Goal: Obtain resource: Obtain resource

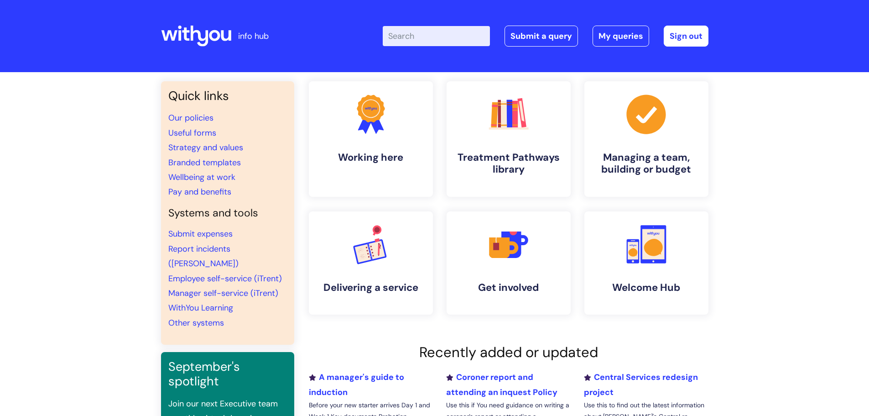
click at [410, 33] on input "Enter your search term here..." at bounding box center [436, 36] width 107 height 20
click at [410, 35] on input "Enter your search term here..." at bounding box center [436, 36] width 107 height 20
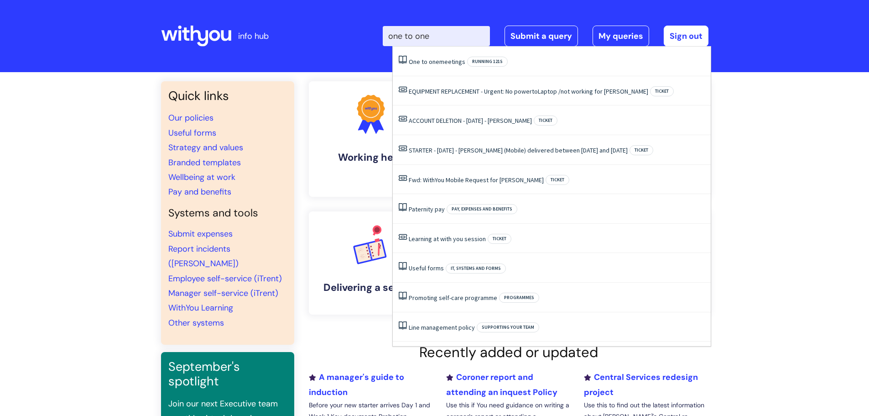
type input "one to one"
click button "Search" at bounding box center [0, 0] width 0 height 0
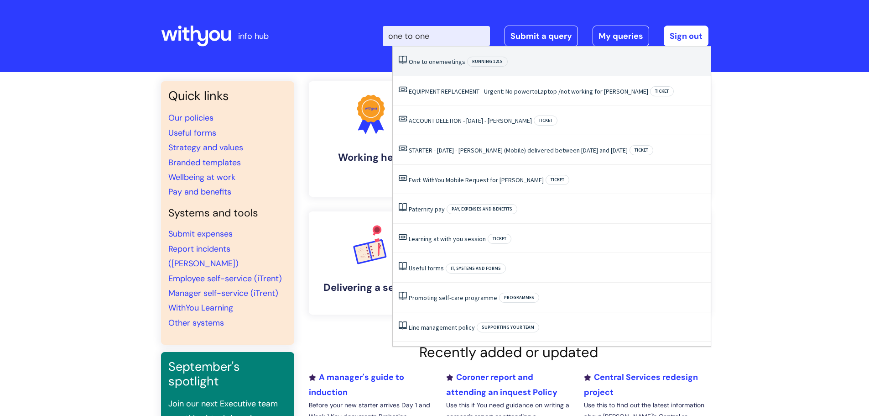
click at [455, 61] on link "One to one meetings" at bounding box center [437, 61] width 57 height 8
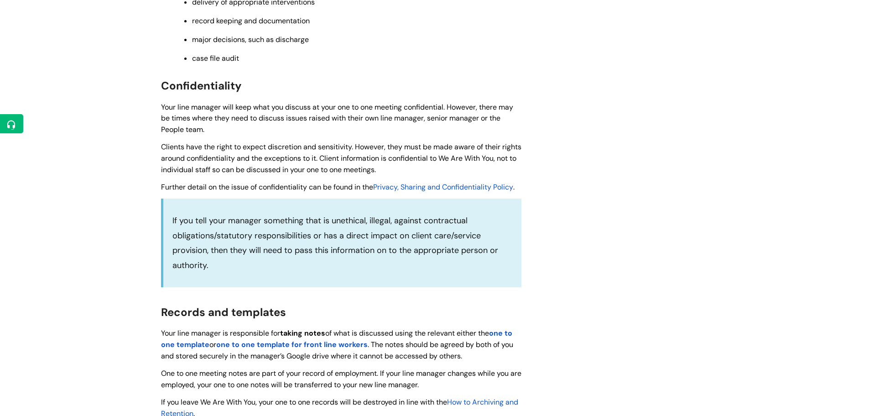
scroll to position [821, 0]
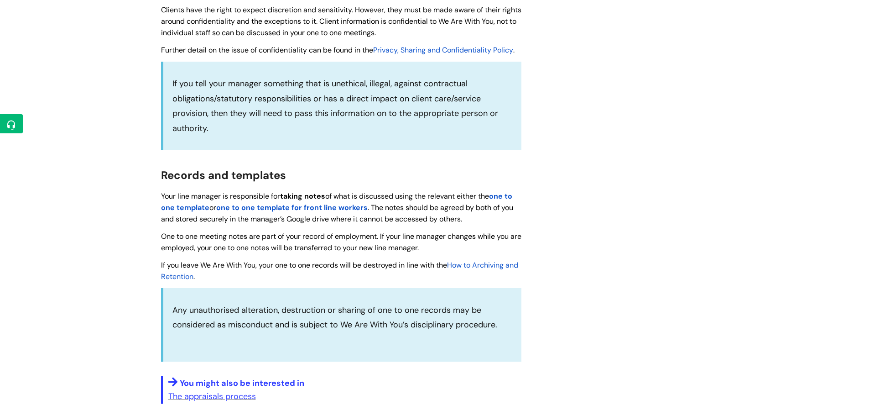
click at [179, 208] on strong "one to one template" at bounding box center [336, 201] width 351 height 21
